Goal: Check status: Check status

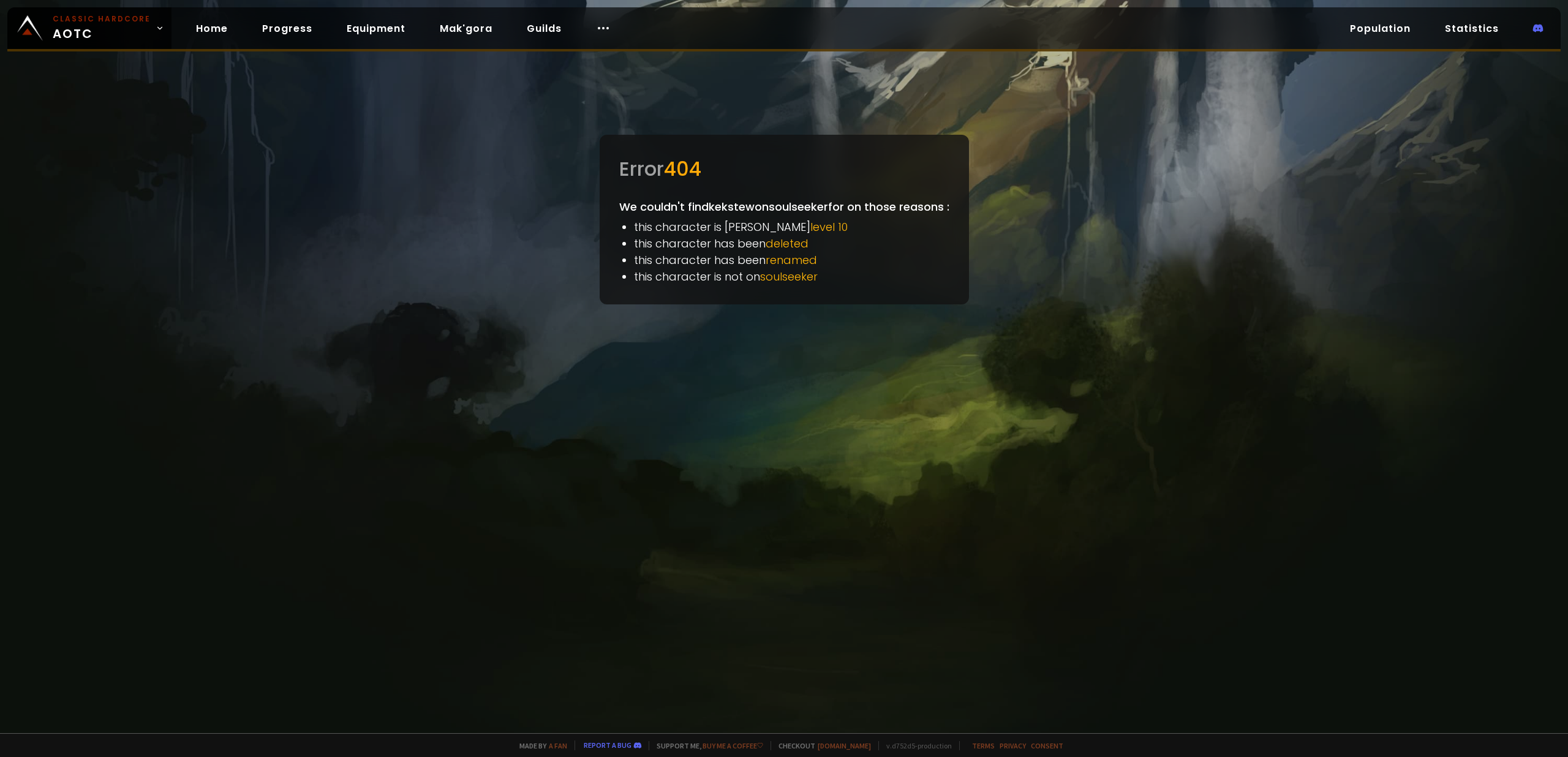
click at [771, 276] on span "soulseeker" at bounding box center [788, 276] width 57 height 15
drag, startPoint x: 93, startPoint y: 25, endPoint x: 209, endPoint y: 22, distance: 116.0
click at [92, 25] on span "Classic Hardcore AOTC" at bounding box center [101, 28] width 98 height 29
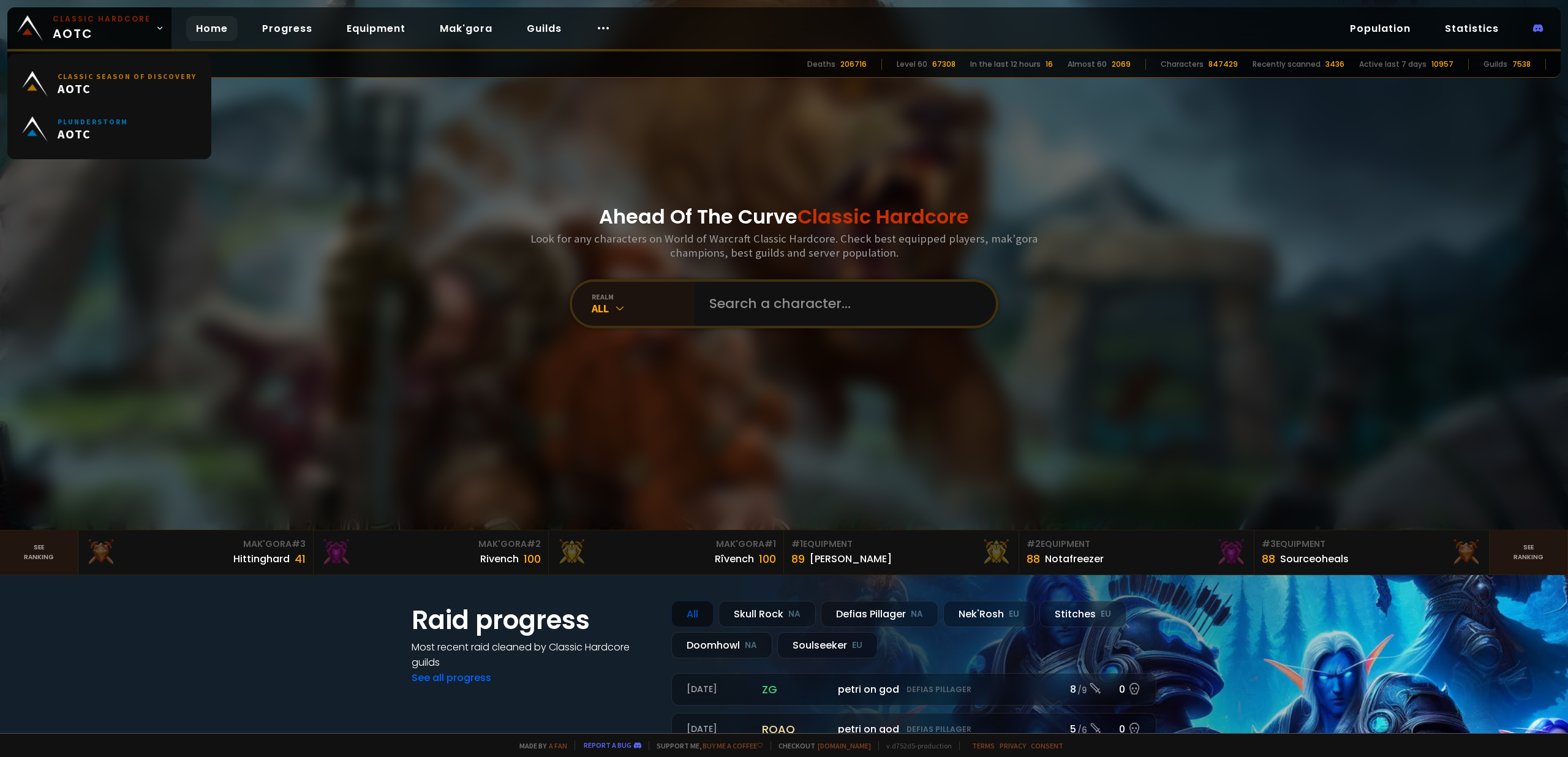
click at [209, 22] on link "Home" at bounding box center [212, 28] width 52 height 25
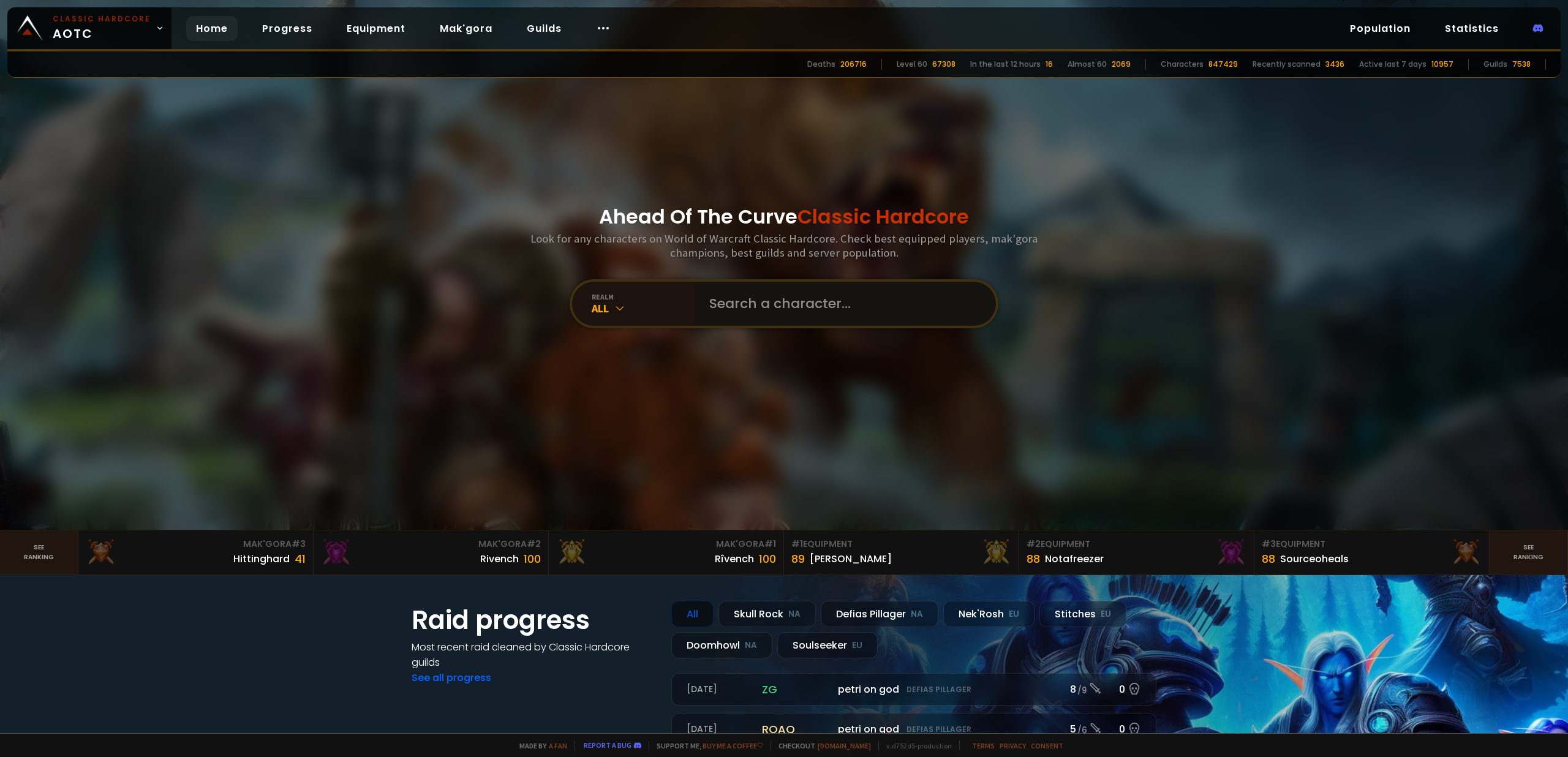
click at [737, 305] on input "text" at bounding box center [842, 304] width 280 height 44
paste input "Kekstew"
type input "Kekstew"
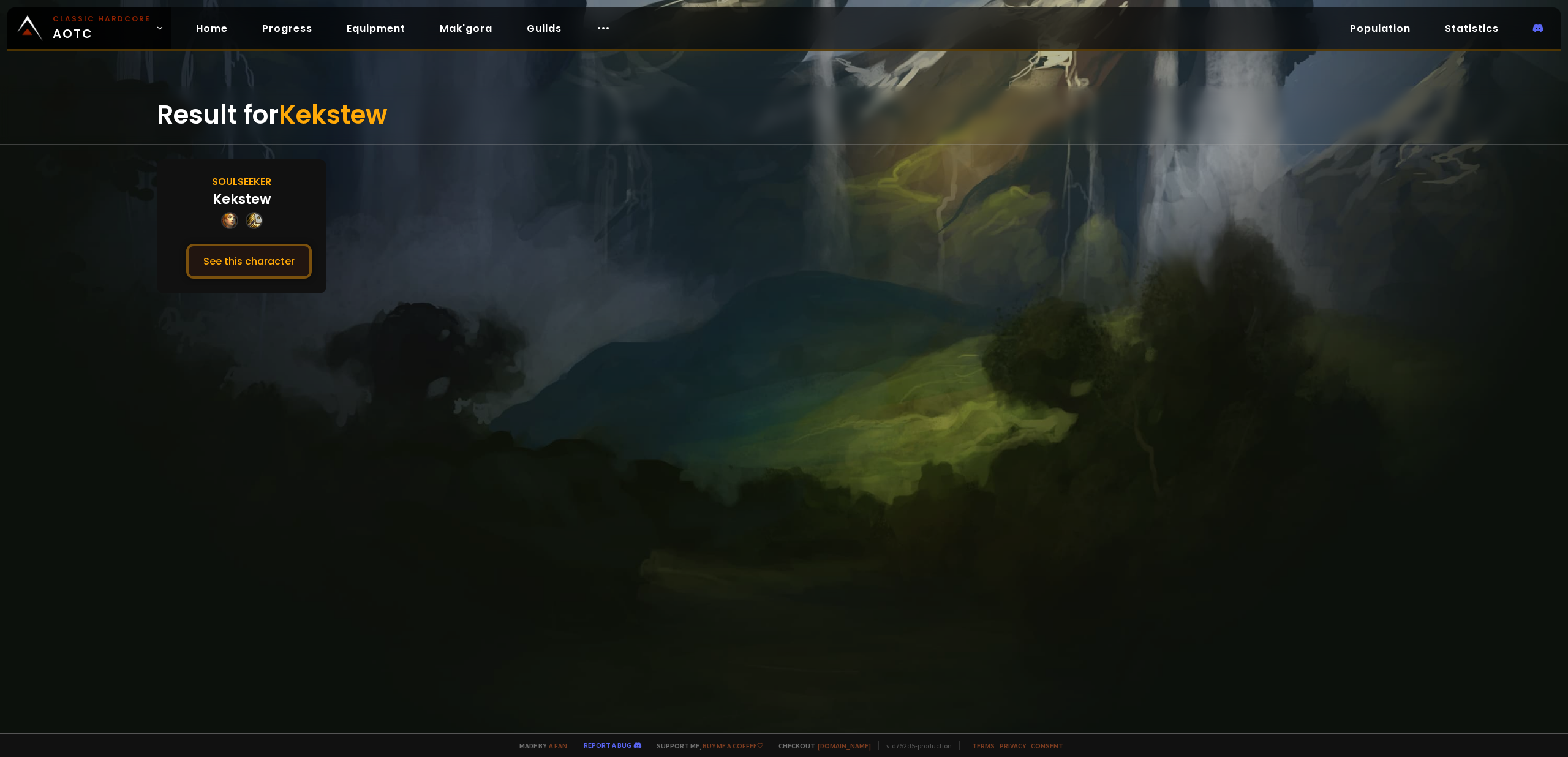
click at [241, 262] on button "See this character" at bounding box center [248, 261] width 125 height 35
